Goal: Communication & Community: Participate in discussion

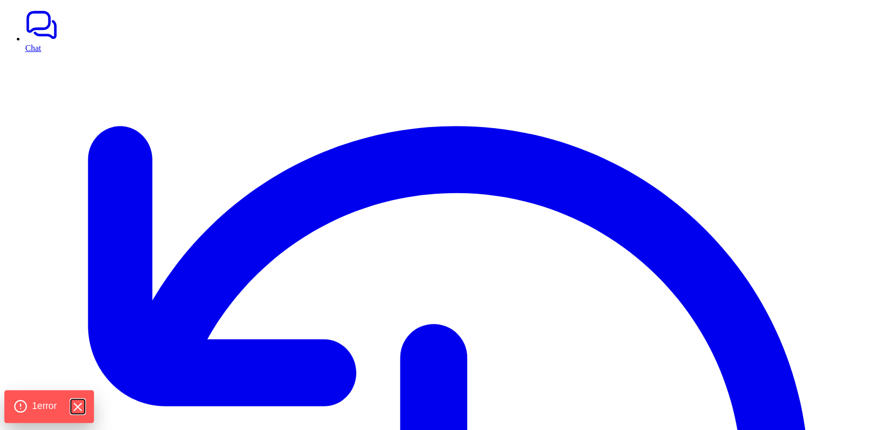
click at [81, 403] on icon "Hide Errors" at bounding box center [77, 408] width 14 height 14
